Goal: Task Accomplishment & Management: Complete application form

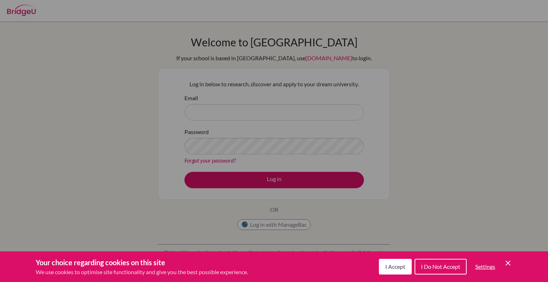
click at [383, 271] on button "I Accept" at bounding box center [395, 267] width 33 height 16
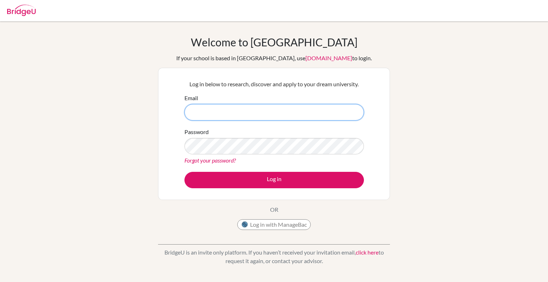
click at [279, 105] on input "Email" at bounding box center [273, 112] width 179 height 16
type input "[PERSON_NAME][EMAIL_ADDRESS][PERSON_NAME][DOMAIN_NAME]"
click at [184, 172] on button "Log in" at bounding box center [273, 180] width 179 height 16
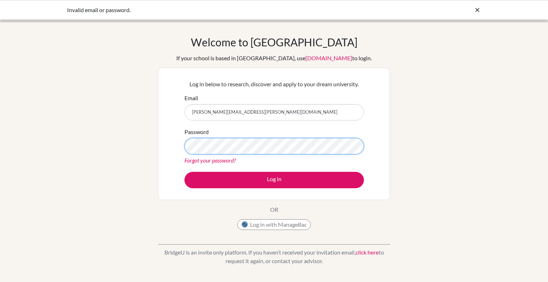
click at [184, 172] on button "Log in" at bounding box center [273, 180] width 179 height 16
